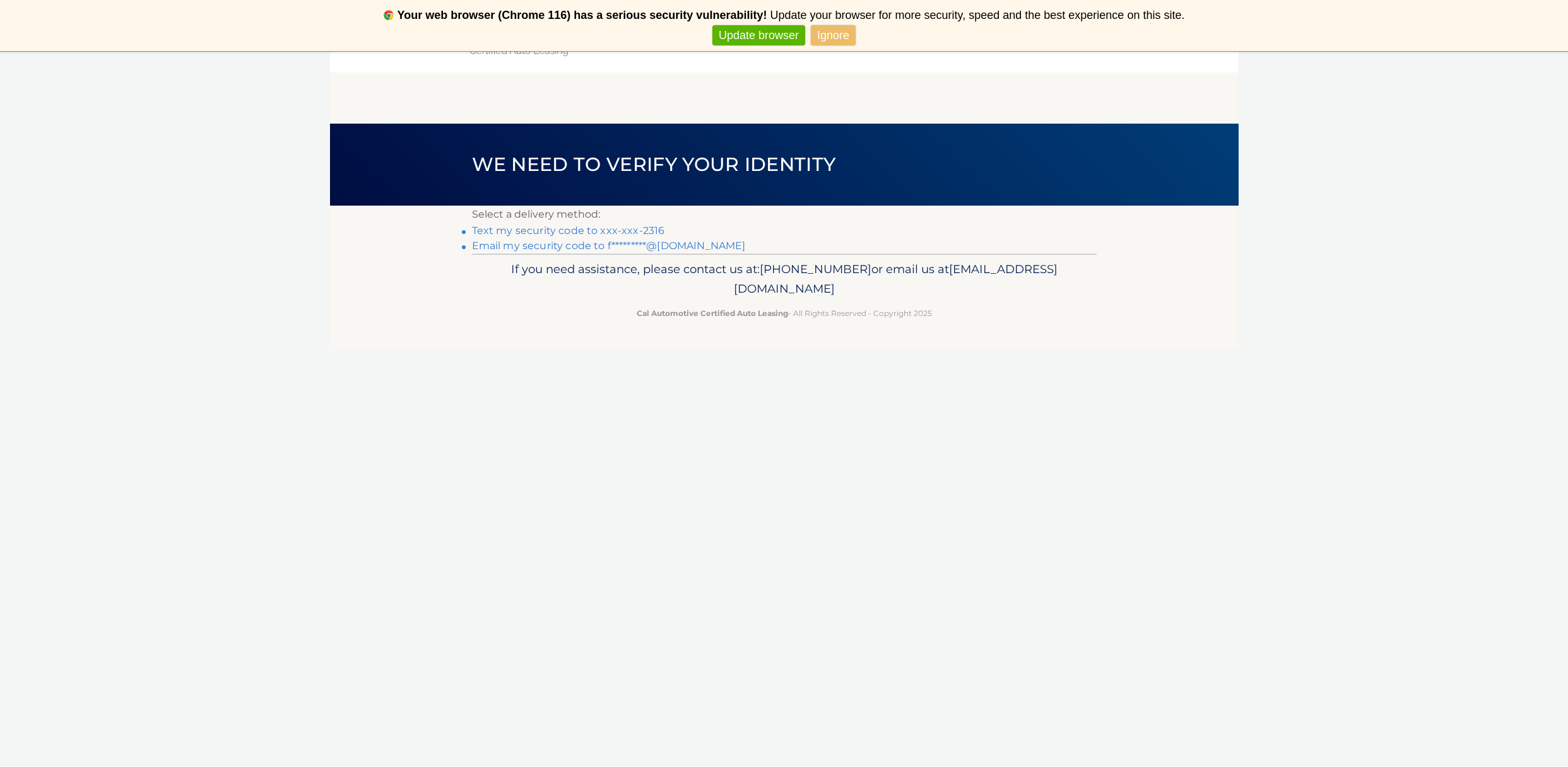
click at [646, 230] on link "Text my security code to xxx-xxx-2316" at bounding box center [569, 230] width 193 height 12
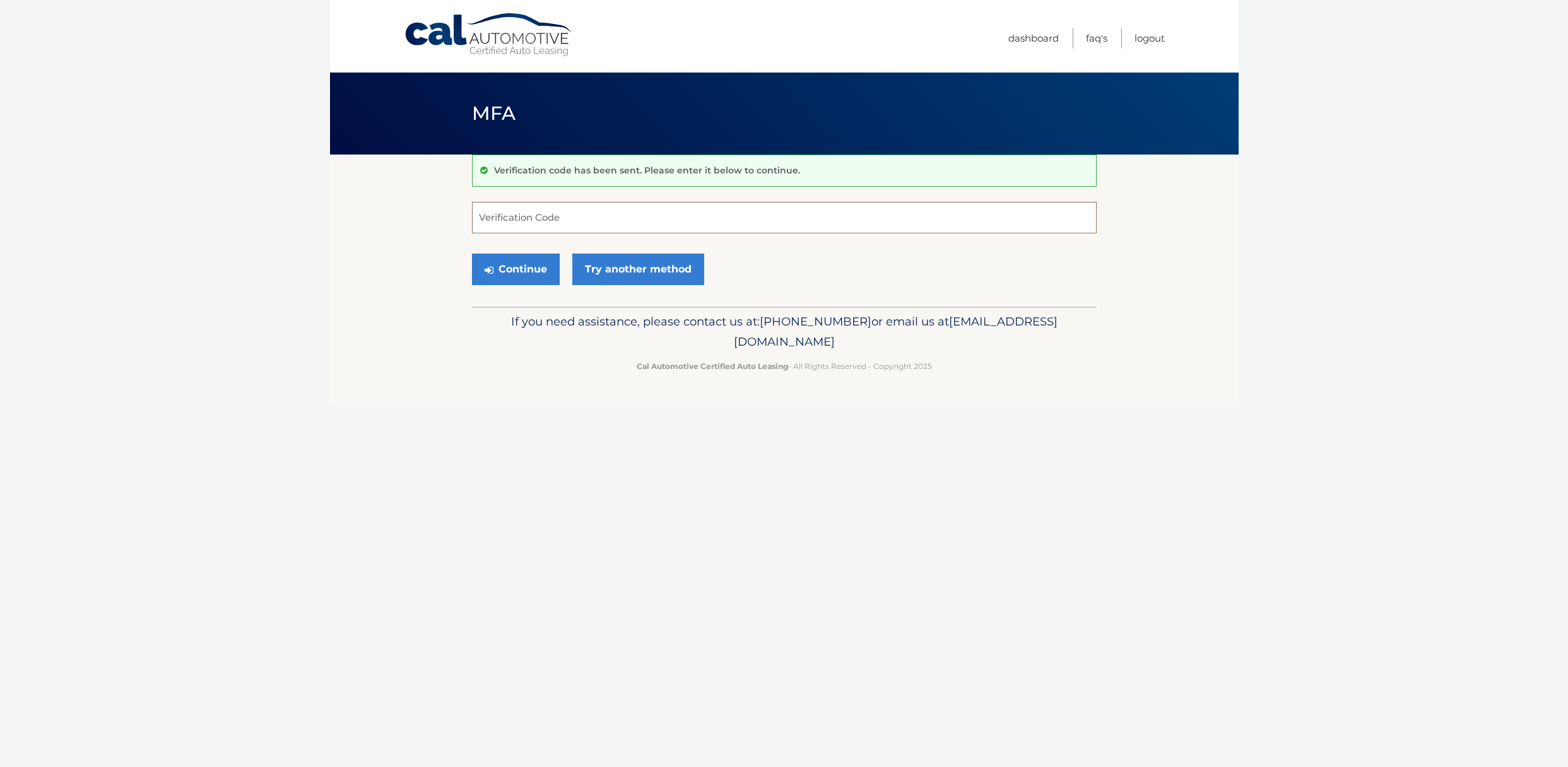
click at [692, 213] on input "Verification Code" at bounding box center [784, 217] width 625 height 32
type input "436161"
click at [514, 264] on button "Continue" at bounding box center [516, 270] width 88 height 32
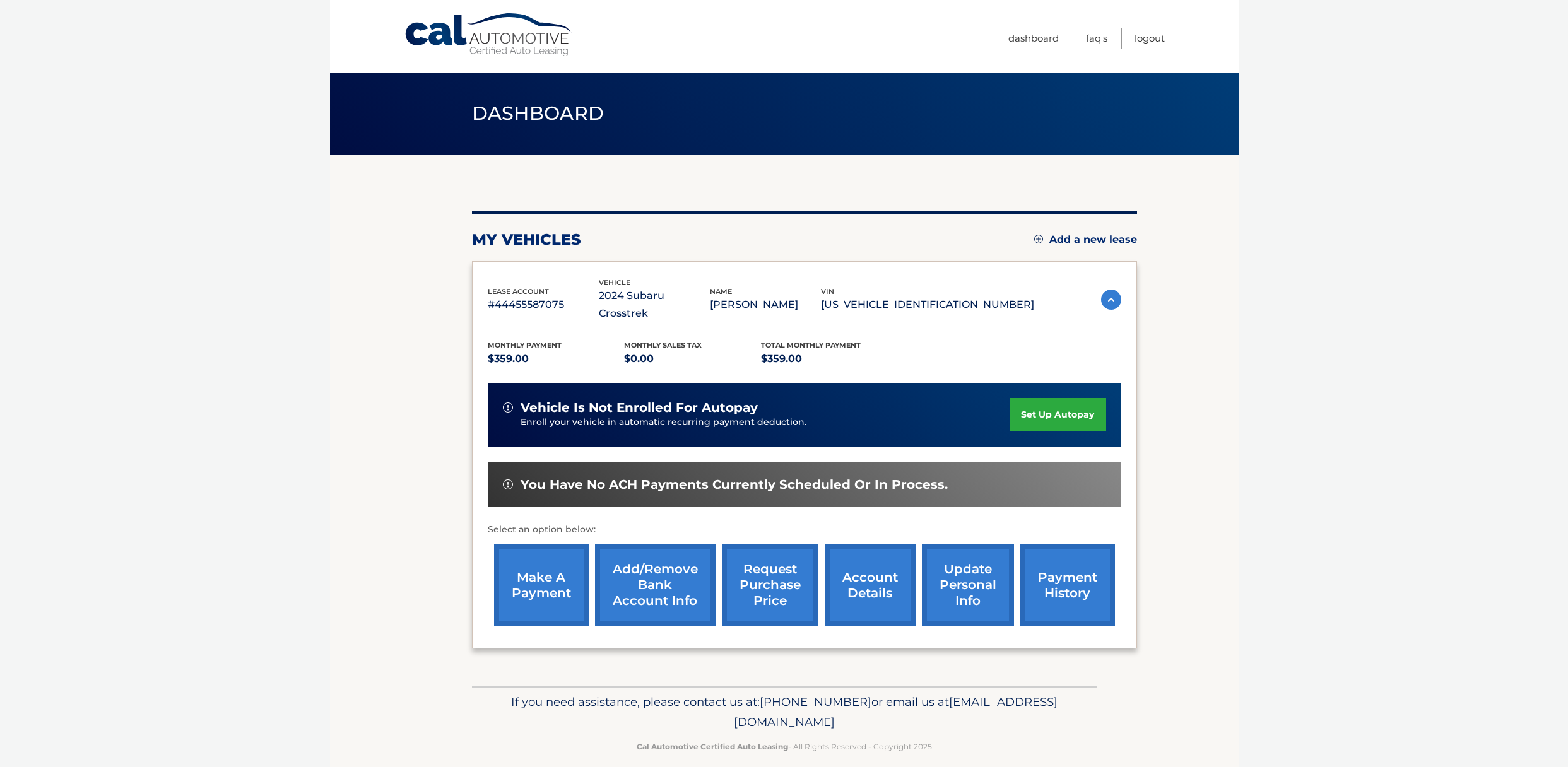
click at [544, 580] on link "make a payment" at bounding box center [541, 585] width 95 height 82
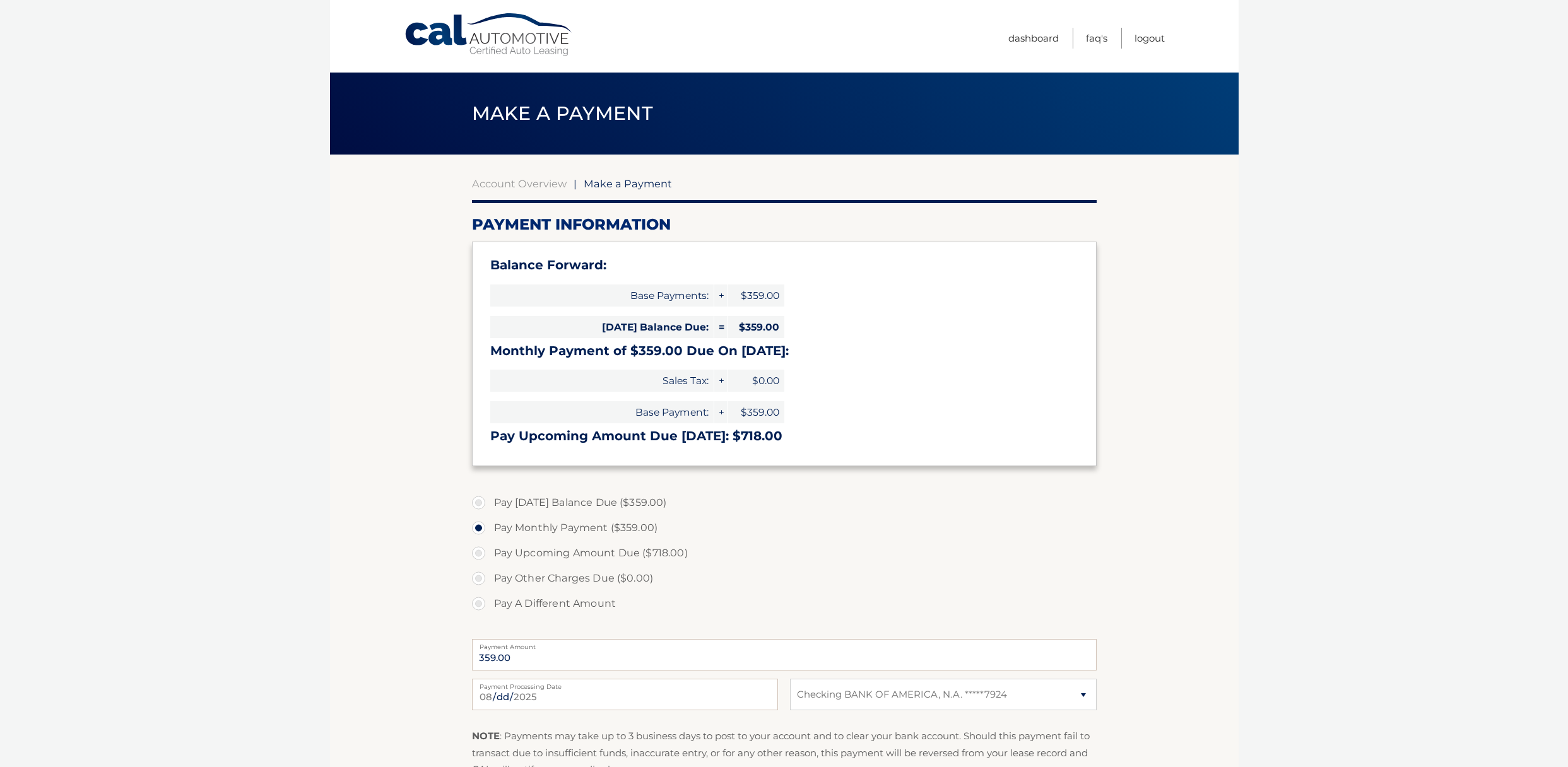
select select "MzE3YzM3ZDctZGNhNy00YmZhLWJjNmUtYmE2NTE3MDMzYmJi"
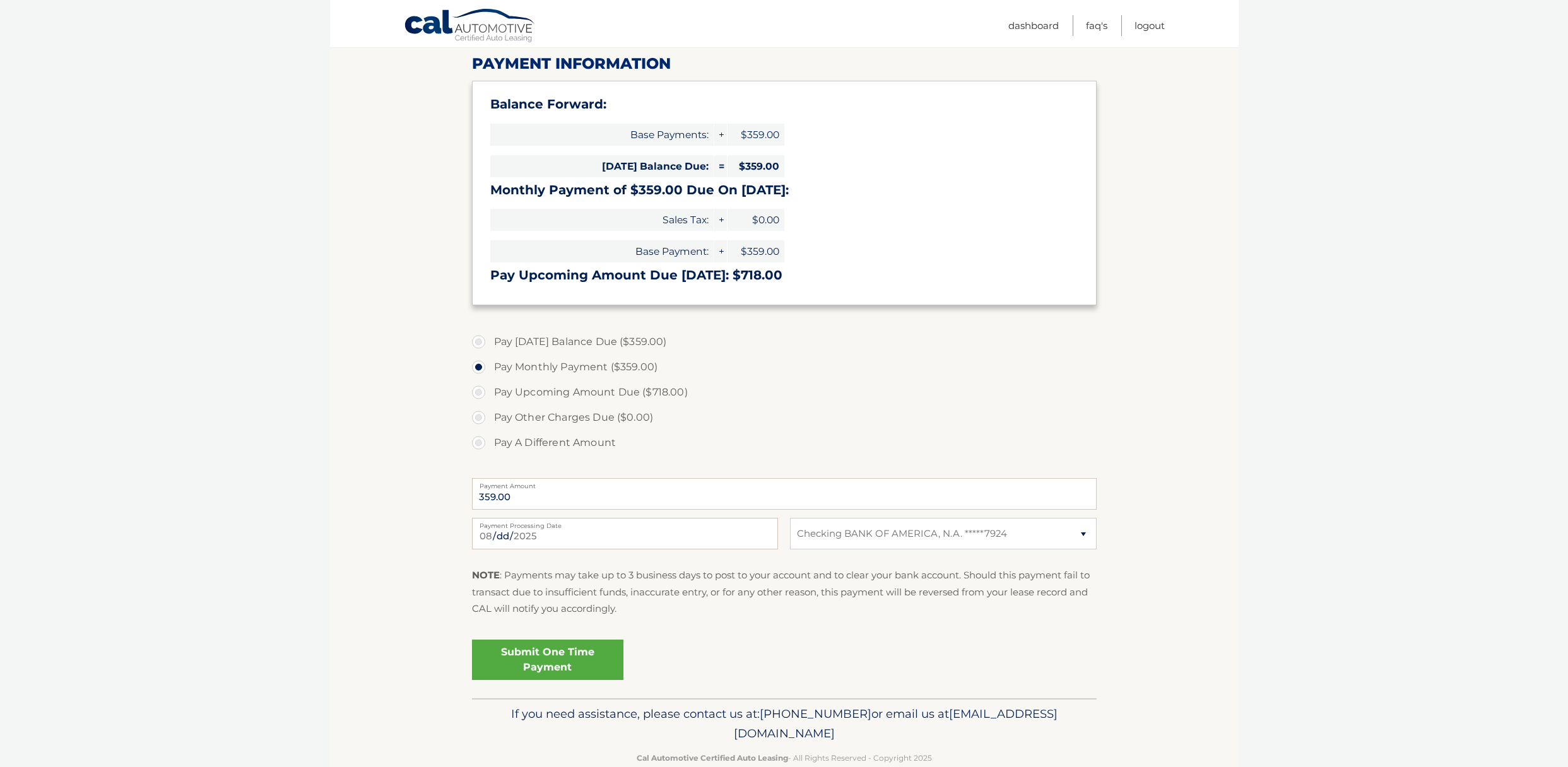
scroll to position [165, 0]
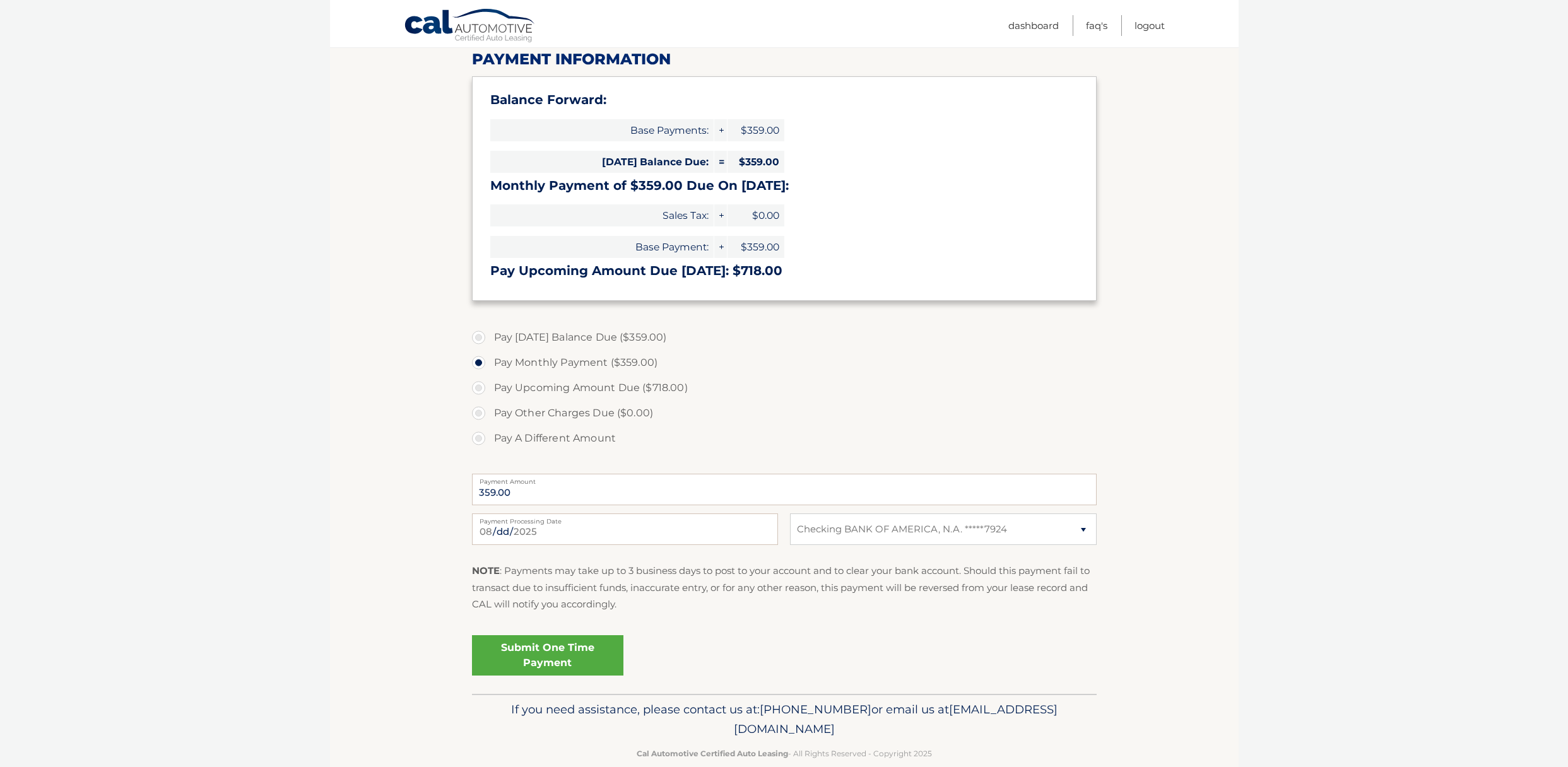
click at [551, 655] on link "Submit One Time Payment" at bounding box center [547, 655] width 152 height 40
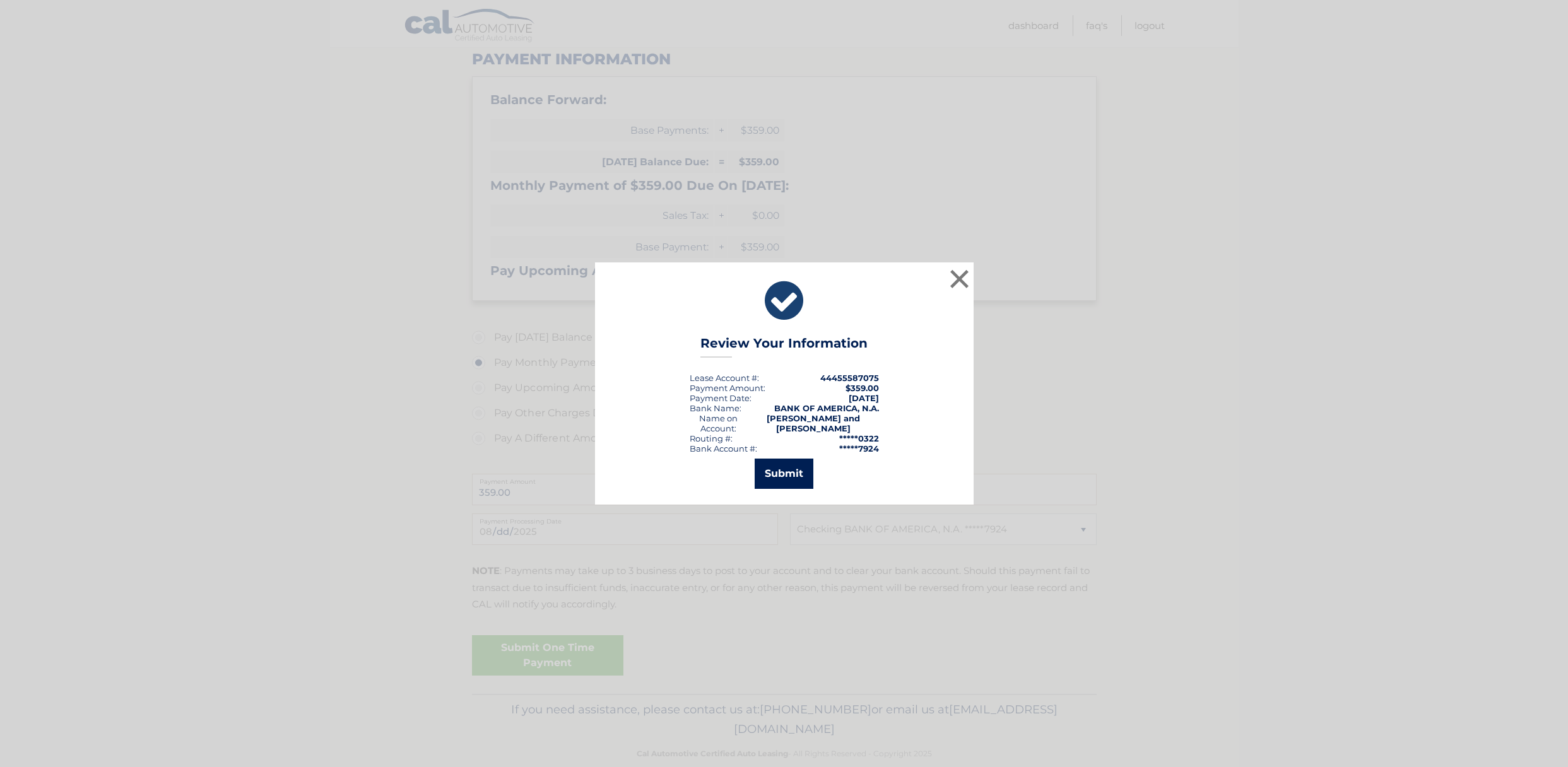
click at [782, 477] on button "Submit" at bounding box center [783, 474] width 59 height 31
